Goal: Transaction & Acquisition: Purchase product/service

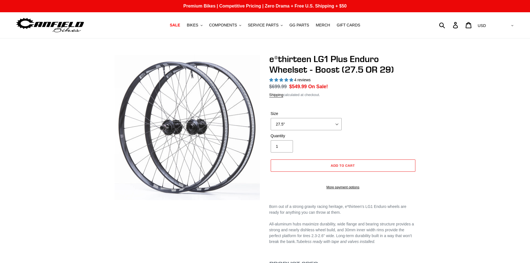
select select "highest-rating"
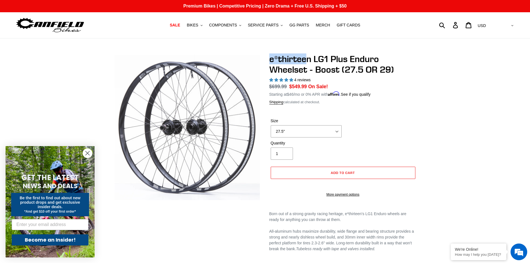
drag, startPoint x: 267, startPoint y: 57, endPoint x: 308, endPoint y: 57, distance: 40.9
click at [308, 57] on div "e*thirteen LG1 Plus Enduro Wheelset - Boost (27.5 OR 29) 4 reviews Regular pric…" at bounding box center [339, 215] width 156 height 323
click at [308, 57] on h1 "e*thirteen LG1 Plus Enduro Wheelset - Boost (27.5 OR 29)" at bounding box center [342, 64] width 147 height 21
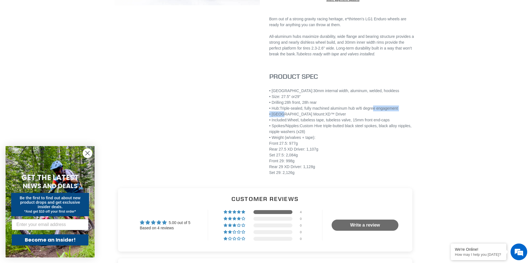
drag, startPoint x: 281, startPoint y: 117, endPoint x: 373, endPoint y: 115, distance: 92.7
click at [373, 115] on div "• Rim: 30mm internal width, aluminum, welded, hookless • Size: 27.5" or 29" • D…" at bounding box center [342, 134] width 147 height 93
click at [373, 111] on div "• Hub: Triple-sealed, fully machined aluminum hub w/6 degree engagement" at bounding box center [342, 108] width 147 height 6
drag, startPoint x: 356, startPoint y: 114, endPoint x: 397, endPoint y: 111, distance: 41.0
click at [397, 111] on div "• Hub: Triple-sealed, fully machined aluminum hub w/6 degree engagement" at bounding box center [342, 108] width 147 height 6
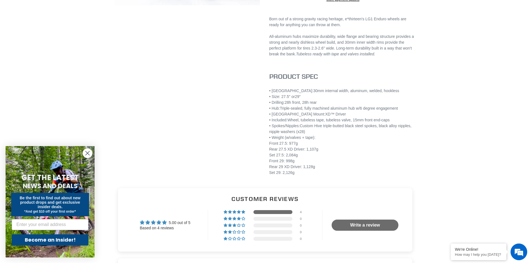
click at [400, 111] on div "• Hub: Triple-sealed, fully machined aluminum hub w/6 degree engagement" at bounding box center [342, 108] width 147 height 6
drag, startPoint x: 400, startPoint y: 113, endPoint x: 362, endPoint y: 116, distance: 37.9
click at [362, 111] on div "• Hub: Triple-sealed, fully machined aluminum hub w/6 degree engagement" at bounding box center [342, 108] width 147 height 6
copy div "6 degree engagement"
click at [381, 100] on div "• Size: 27.5" or 29"" at bounding box center [342, 97] width 147 height 6
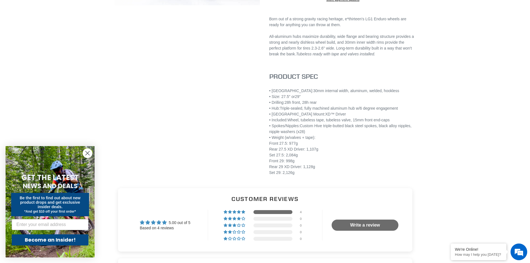
click at [341, 145] on div "• Weight ( w/valves + tape): Front 27.5: 977g Rear 27.5 XD Driver: 1,107g Set 2…" at bounding box center [342, 155] width 147 height 41
click at [341, 123] on div "• Included: Wheel, tubeless tape, tubeless valve, 15mm front end-caps" at bounding box center [342, 120] width 147 height 6
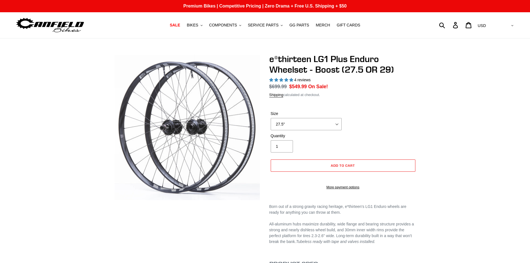
select select "highest-rating"
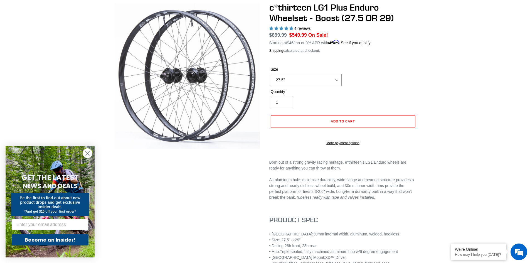
scroll to position [28, 0]
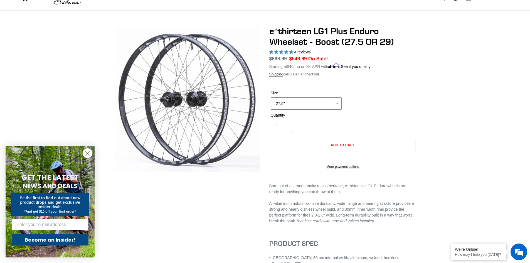
click at [335, 102] on select "27.5" 29"" at bounding box center [306, 103] width 71 height 12
select select "29""
click at [271, 97] on select "27.5" 29"" at bounding box center [306, 103] width 71 height 12
